Goal: Task Accomplishment & Management: Use online tool/utility

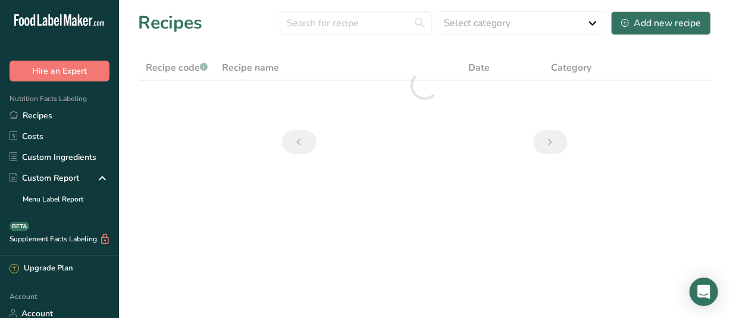
click at [454, 153] on nav at bounding box center [425, 142] width 290 height 24
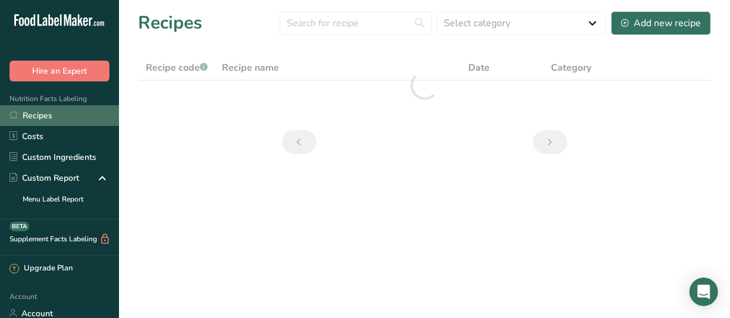
click at [45, 110] on link "Recipes" at bounding box center [59, 115] width 119 height 21
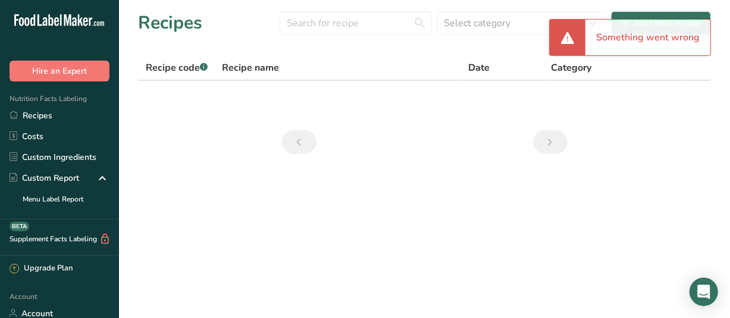
click at [593, 43] on div "Something went wrong" at bounding box center [648, 38] width 125 height 36
click at [577, 42] on div at bounding box center [568, 38] width 36 height 36
drag, startPoint x: 595, startPoint y: 42, endPoint x: 590, endPoint y: 47, distance: 7.2
click at [595, 42] on div "Something went wrong" at bounding box center [648, 38] width 125 height 36
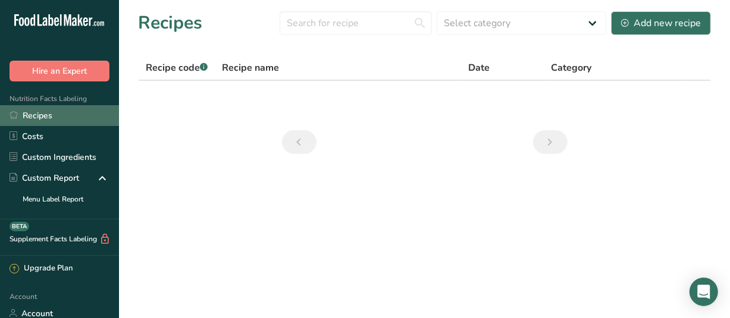
click at [39, 117] on link "Recipes" at bounding box center [59, 115] width 119 height 21
click at [38, 112] on link "Recipes" at bounding box center [59, 115] width 119 height 21
click at [46, 114] on link "Recipes" at bounding box center [59, 115] width 119 height 21
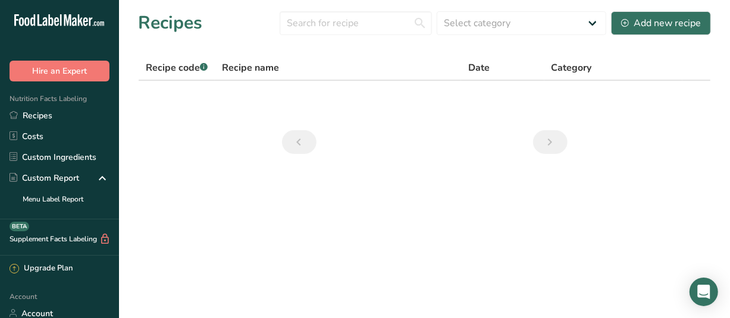
drag, startPoint x: 254, startPoint y: 69, endPoint x: 233, endPoint y: 71, distance: 20.3
click at [254, 69] on span "Recipe name" at bounding box center [250, 68] width 57 height 14
click at [179, 71] on span "Recipe code .a-a{fill:#347362;}.b-a{fill:#fff;}" at bounding box center [177, 67] width 62 height 13
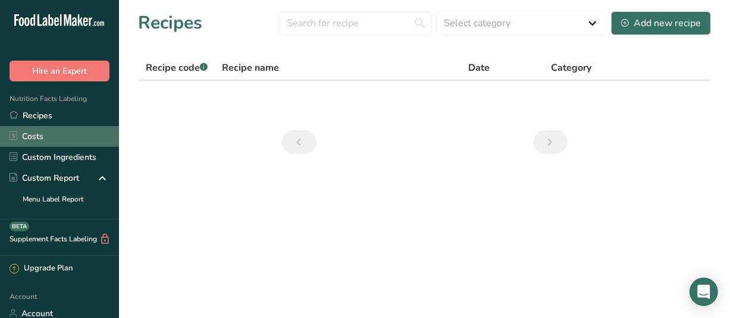
click at [31, 133] on link "Costs" at bounding box center [59, 136] width 119 height 21
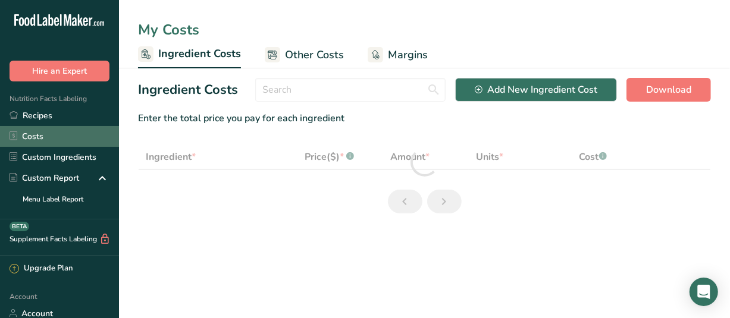
select select "1"
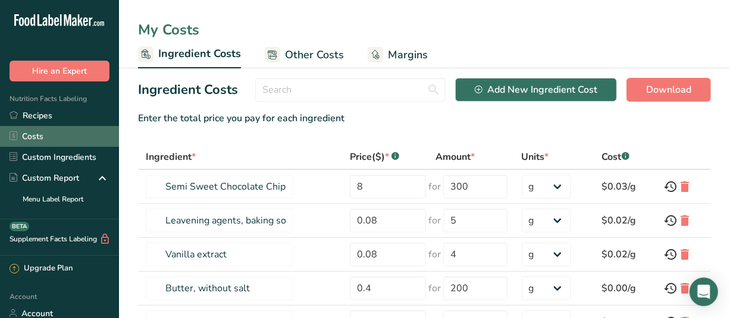
drag, startPoint x: 29, startPoint y: 114, endPoint x: 83, endPoint y: 138, distance: 59.4
click at [30, 114] on link "Recipes" at bounding box center [59, 115] width 119 height 21
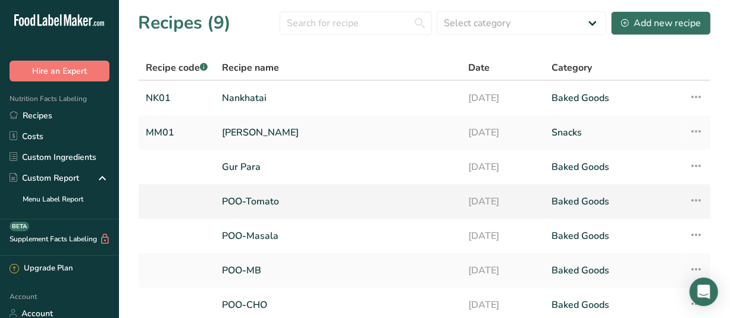
scroll to position [60, 0]
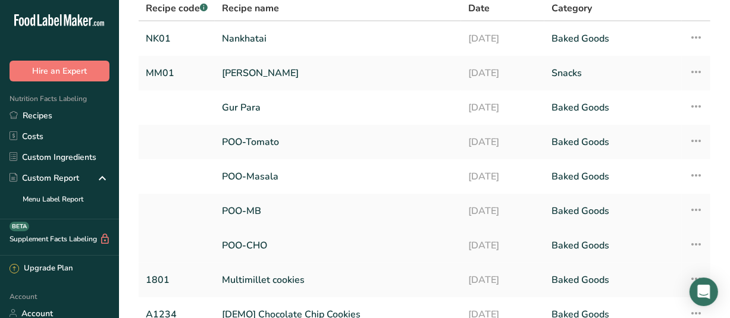
click at [270, 245] on link "POO-CHO" at bounding box center [338, 245] width 232 height 25
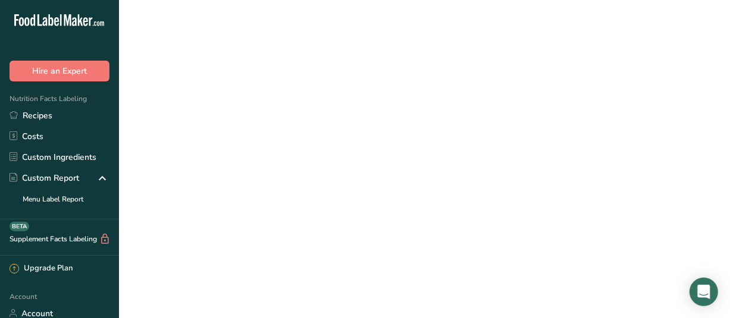
click at [269, 245] on link "POO-CHO" at bounding box center [338, 245] width 232 height 25
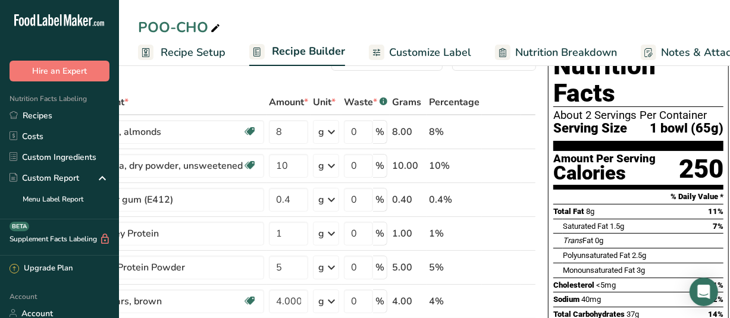
scroll to position [60, 0]
